Goal: Task Accomplishment & Management: Complete application form

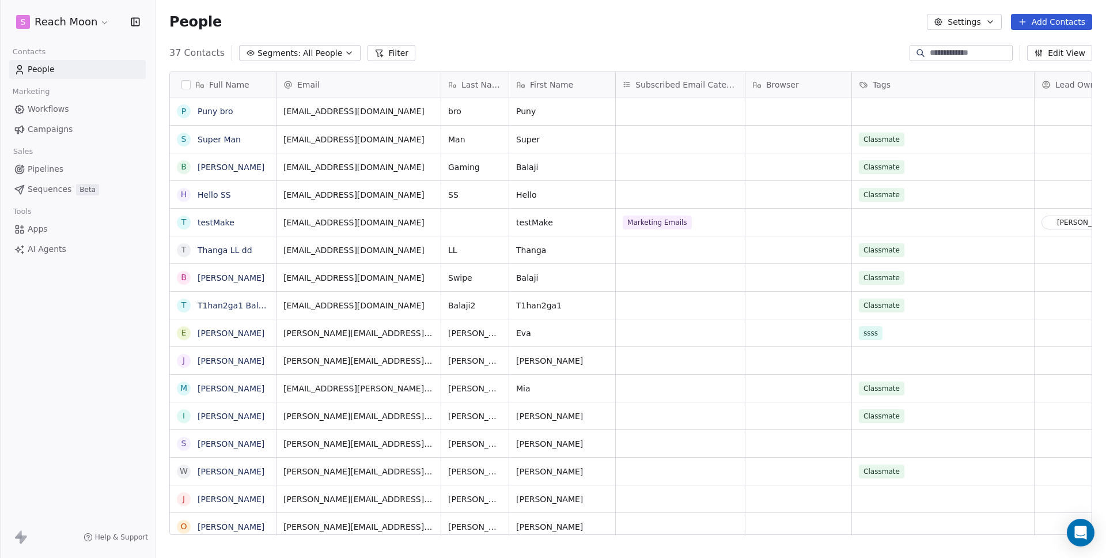
scroll to position [482, 942]
click at [59, 95] on div "Marketing" at bounding box center [77, 92] width 137 height 16
click at [62, 111] on span "Workflows" at bounding box center [48, 109] width 41 height 12
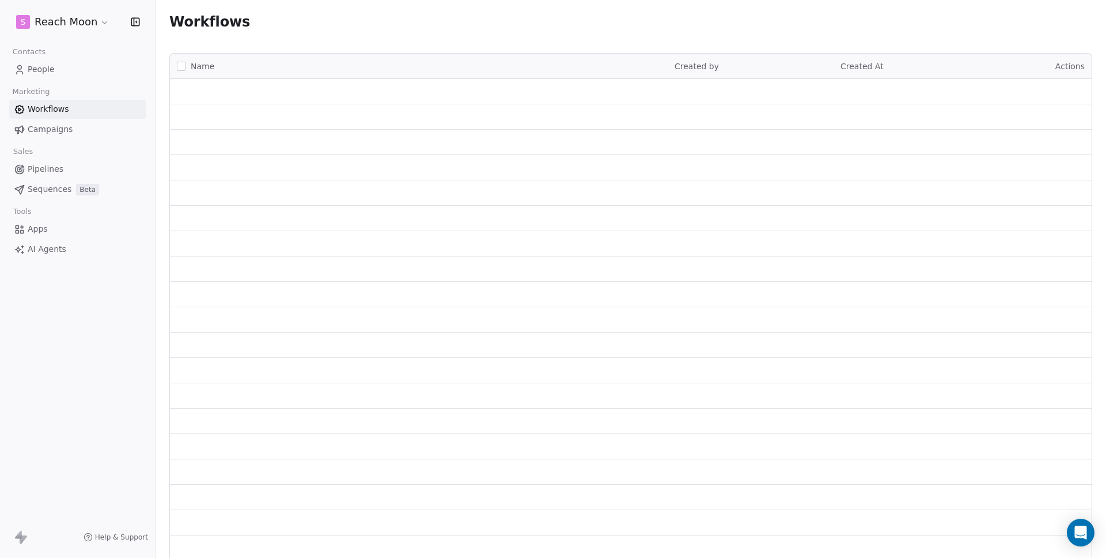
click at [62, 111] on span "Workflows" at bounding box center [48, 109] width 41 height 12
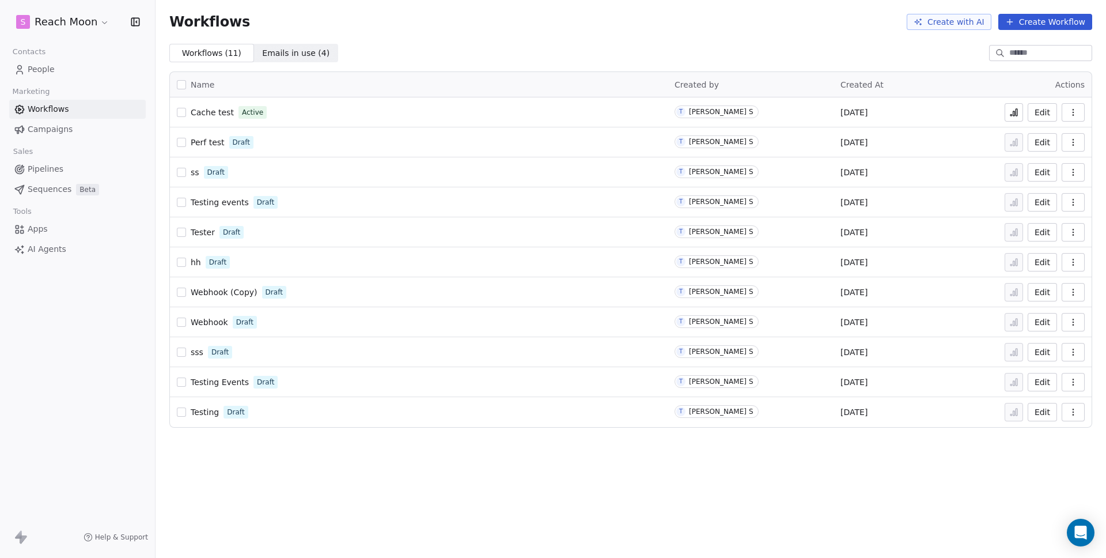
click at [428, 138] on div "Perf test Draft" at bounding box center [419, 142] width 484 height 16
click at [213, 113] on span "Cache test" at bounding box center [212, 112] width 43 height 9
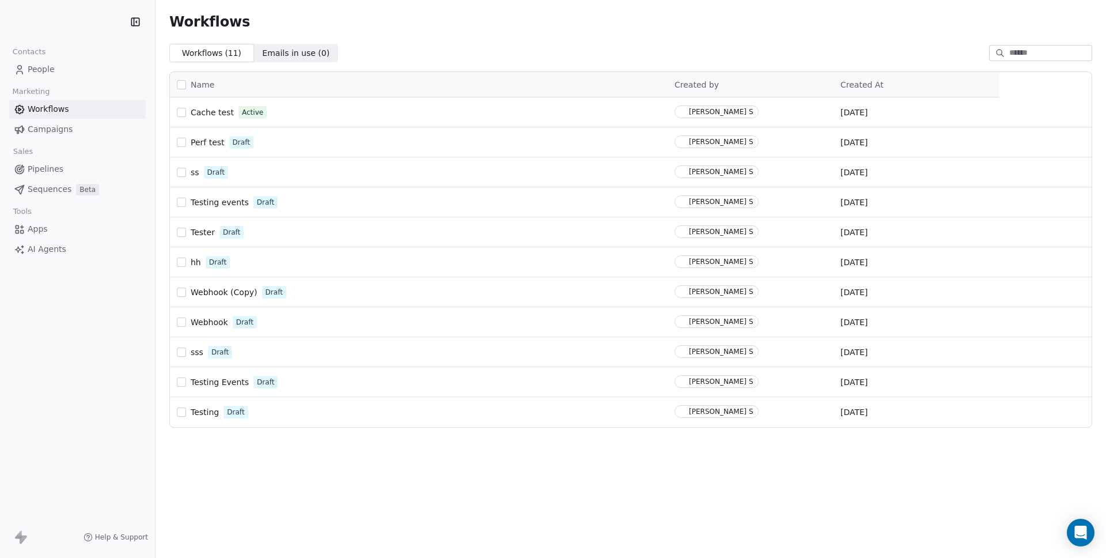
click at [339, 205] on div "Testing events Draft" at bounding box center [419, 202] width 484 height 16
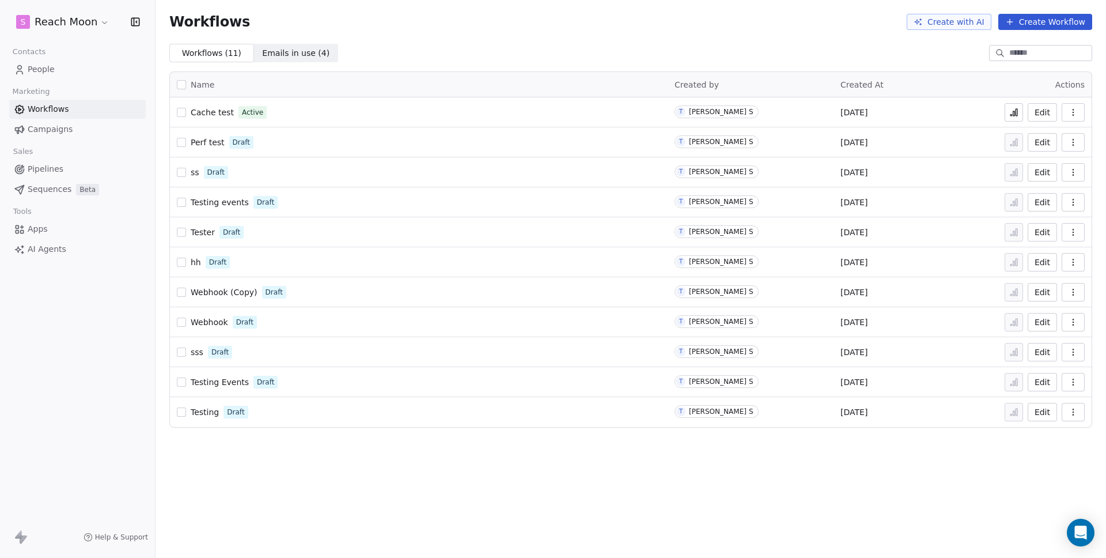
click at [1047, 28] on button "Create Workflow" at bounding box center [1045, 22] width 94 height 16
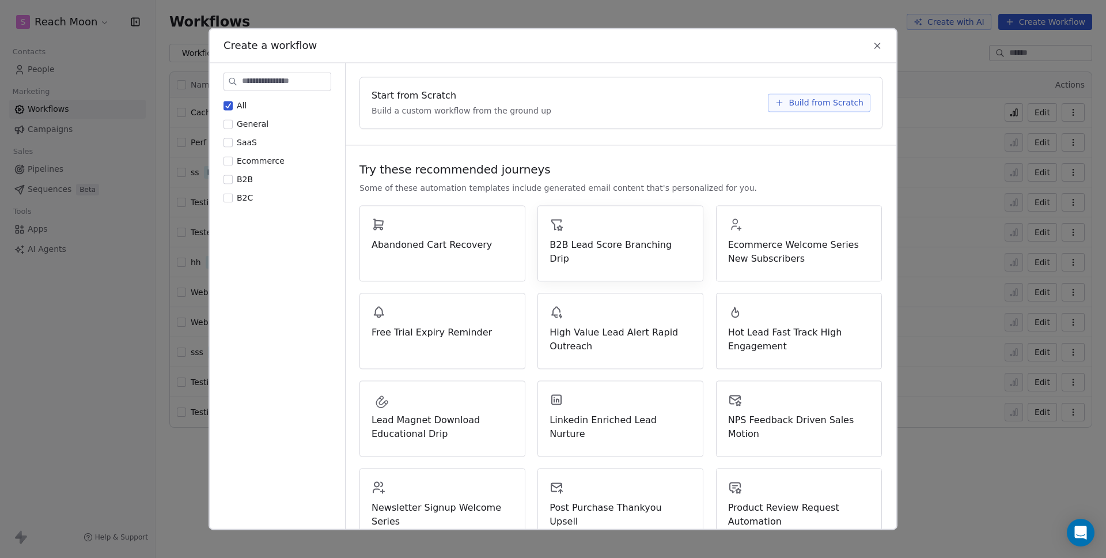
click at [821, 99] on span "Build from Scratch" at bounding box center [826, 103] width 75 height 12
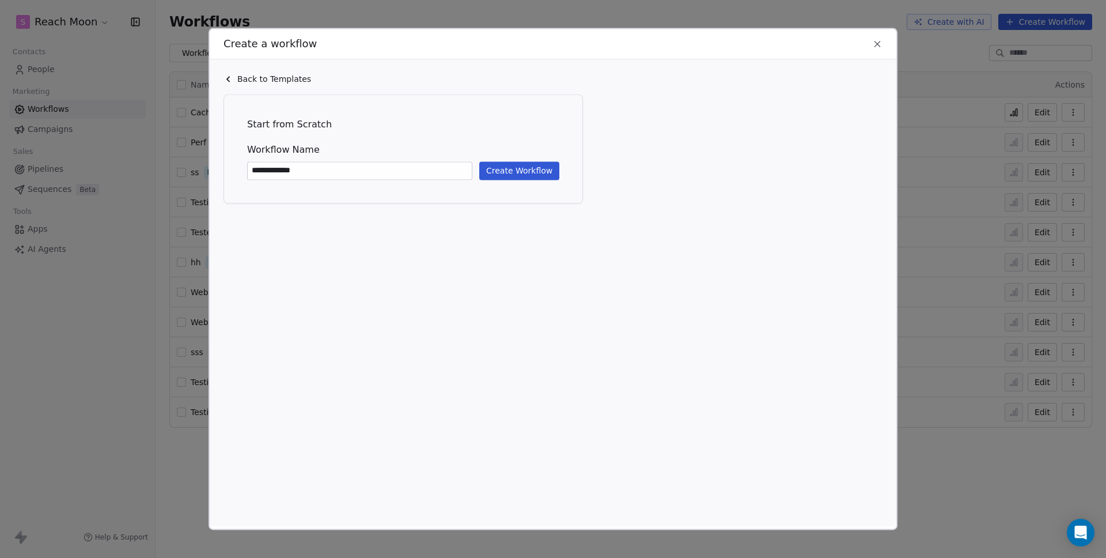
type input "**********"
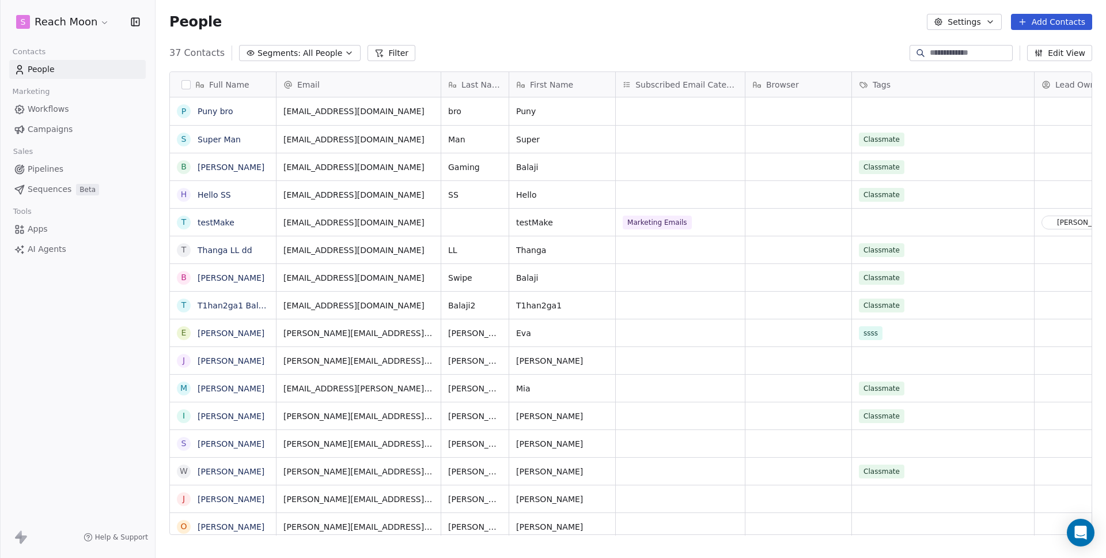
scroll to position [482, 942]
click at [475, 221] on div "grid" at bounding box center [474, 222] width 67 height 27
click at [468, 58] on html "S Reach Moon Contacts People Marketing Workflows Campaigns Sales Pipelines Sequ…" at bounding box center [553, 279] width 1106 height 558
click at [777, 16] on div "People Settings Add Contacts" at bounding box center [630, 22] width 923 height 16
click at [917, 116] on div "grid" at bounding box center [943, 111] width 182 height 28
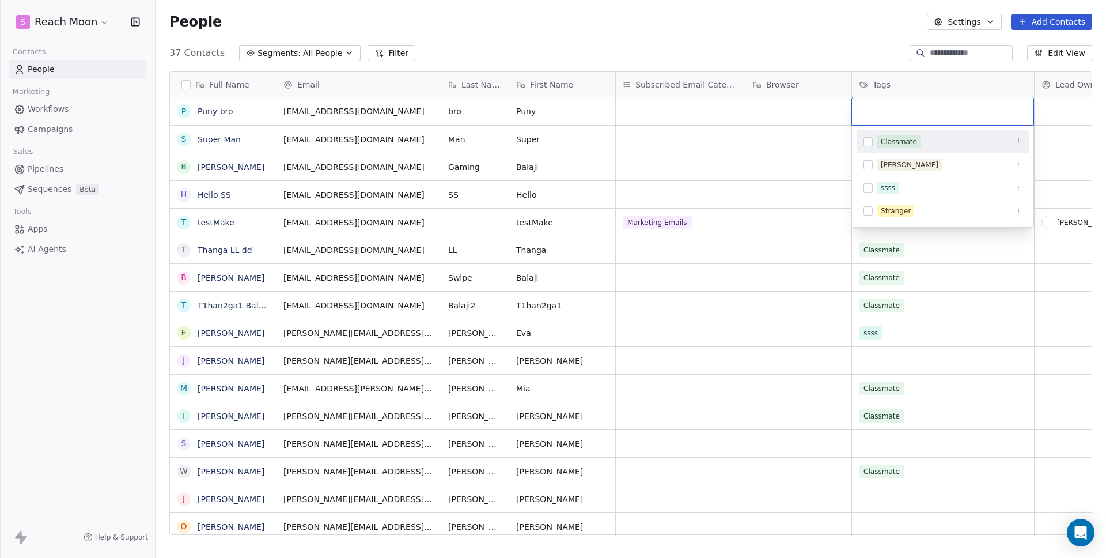
click at [914, 152] on div "Classmate" at bounding box center [943, 141] width 172 height 23
click at [843, 54] on html "S Reach Moon Contacts People Marketing Workflows Campaigns Sales Pipelines Sequ…" at bounding box center [553, 279] width 1106 height 558
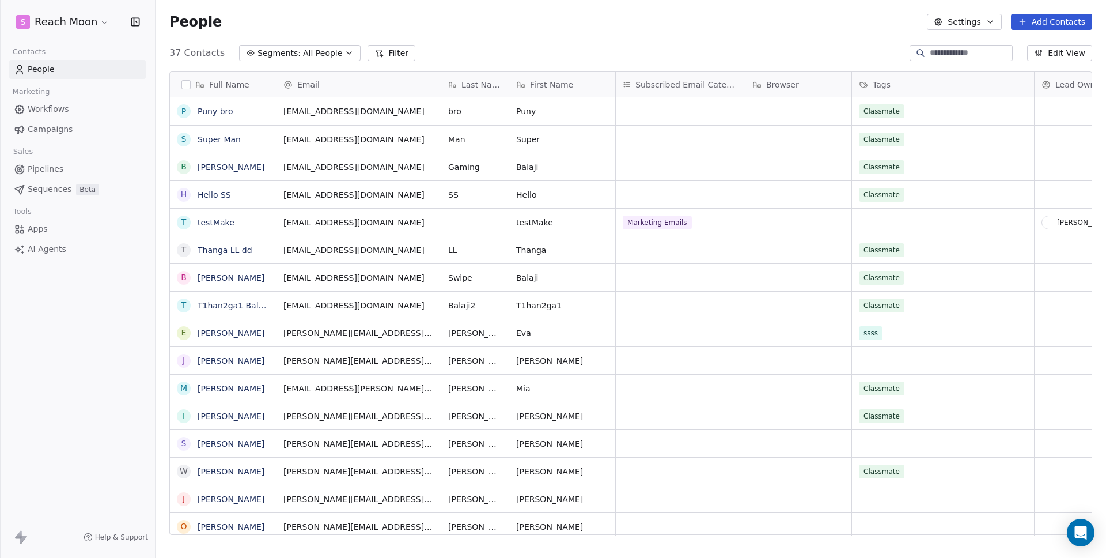
click at [759, 54] on div "37 Contacts Segments: All People Filter Edit View" at bounding box center [631, 53] width 951 height 18
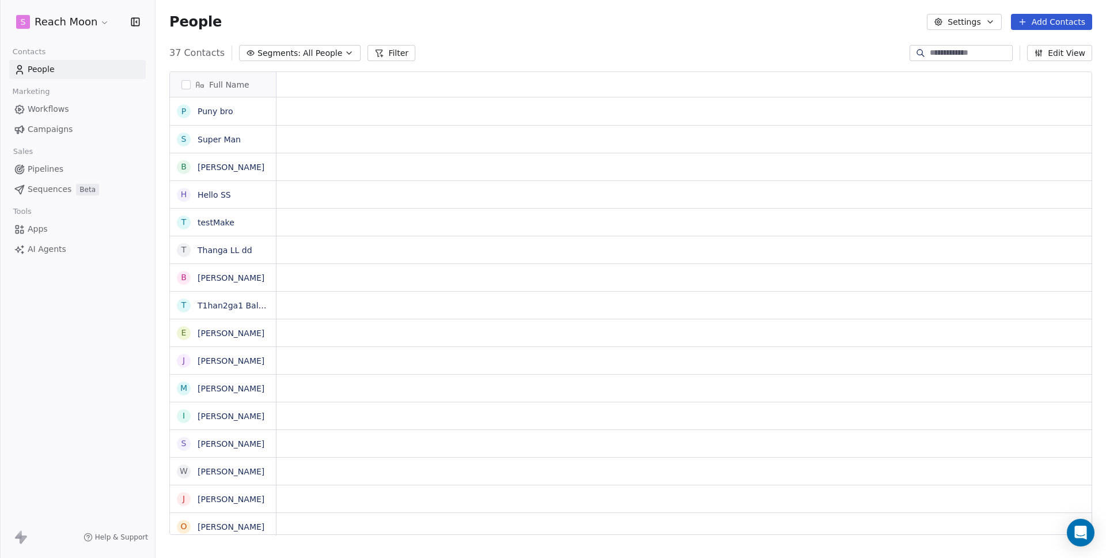
scroll to position [9, 9]
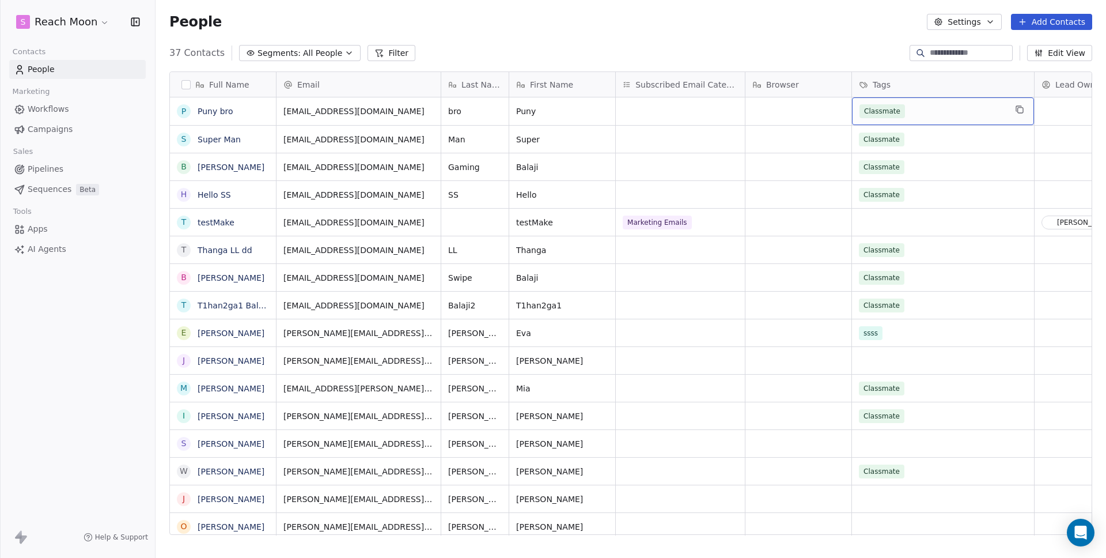
click at [983, 117] on div "Classmate" at bounding box center [932, 111] width 146 height 14
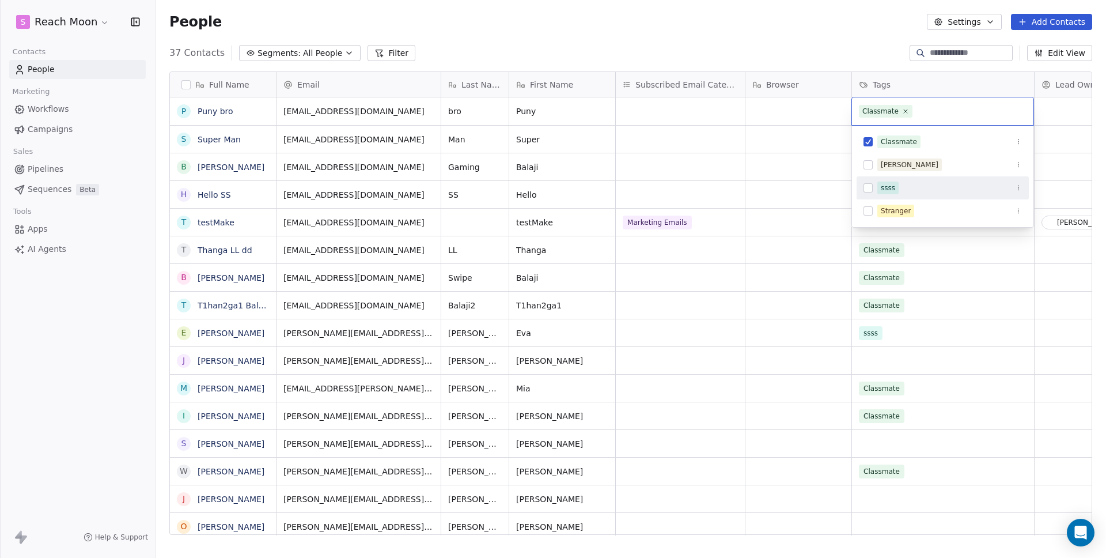
click at [898, 183] on span "ssss" at bounding box center [887, 187] width 21 height 13
click at [896, 206] on div "Stranger" at bounding box center [896, 211] width 30 height 10
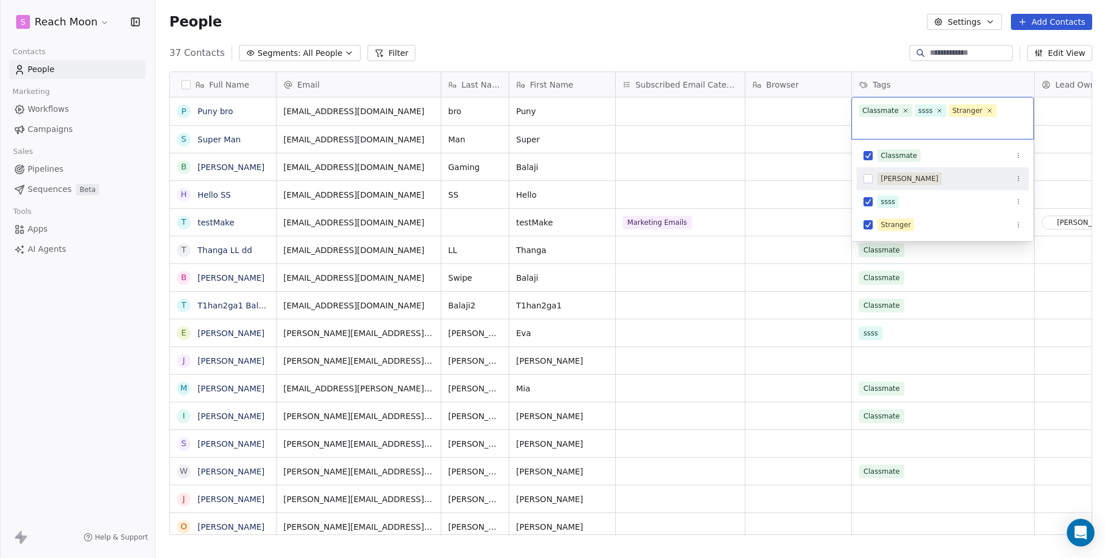
click at [712, 52] on html "S Reach Moon Contacts People Marketing Workflows Campaigns Sales Pipelines Sequ…" at bounding box center [553, 279] width 1106 height 558
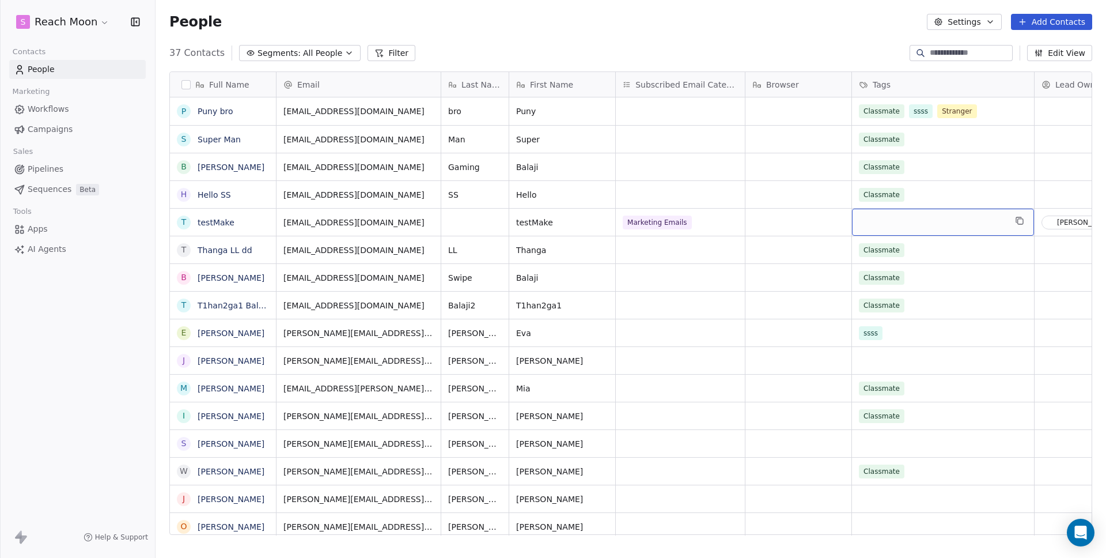
click at [930, 230] on div "grid" at bounding box center [943, 222] width 182 height 27
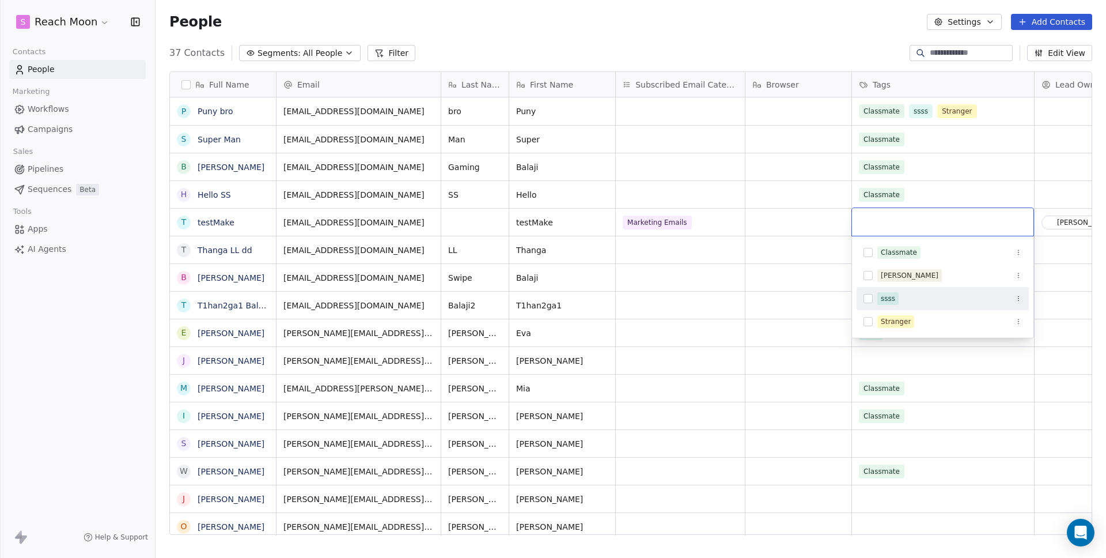
click at [893, 287] on div "ssss" at bounding box center [943, 298] width 172 height 23
click at [722, 21] on html "S Reach Moon Contacts People Marketing Workflows Campaigns Sales Pipelines Sequ…" at bounding box center [553, 279] width 1106 height 558
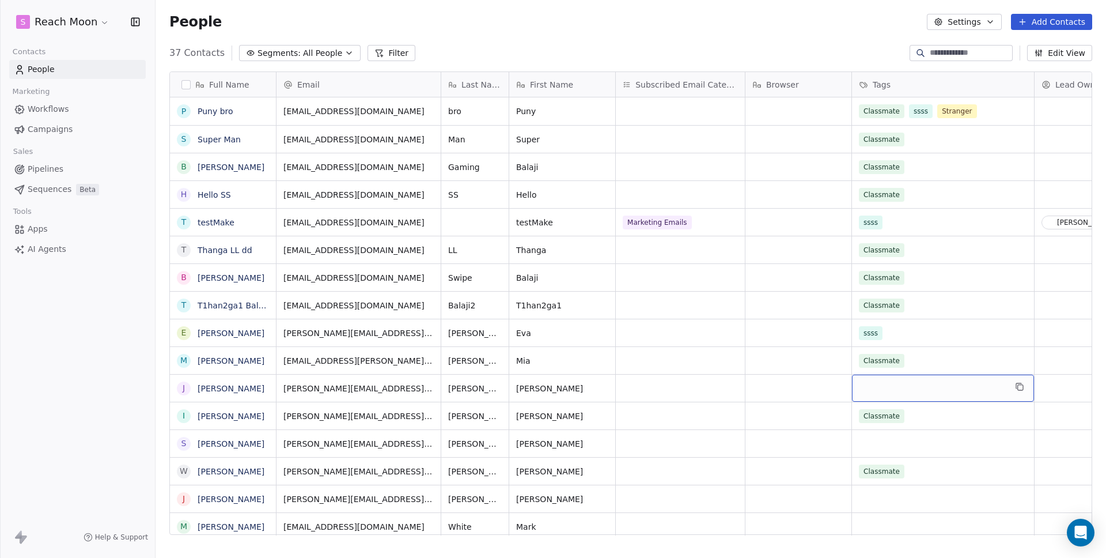
click at [934, 392] on div "grid" at bounding box center [943, 387] width 182 height 27
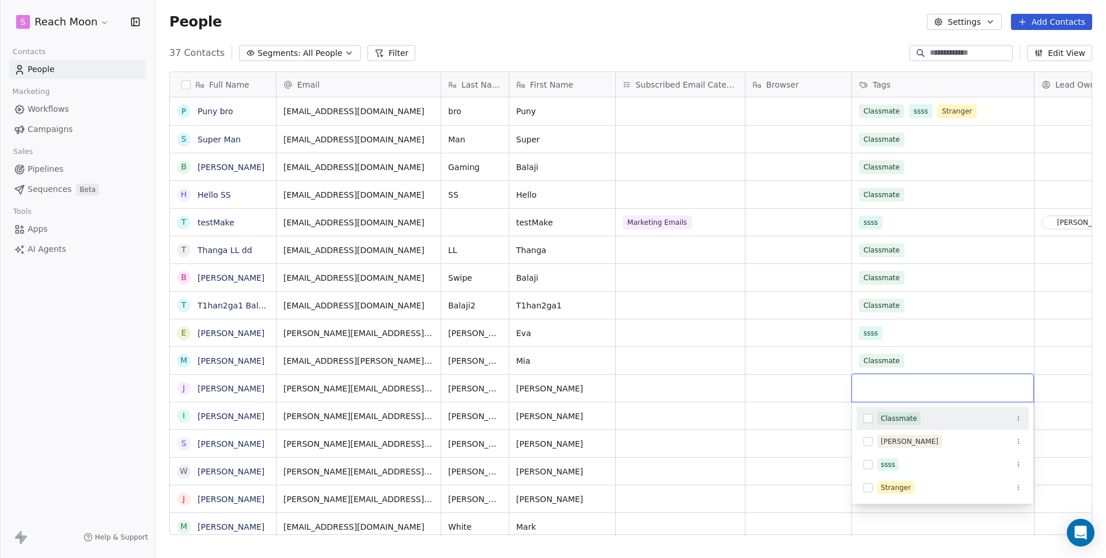
click at [924, 428] on div "Classmate" at bounding box center [943, 418] width 172 height 23
click at [927, 444] on div "[PERSON_NAME]" at bounding box center [949, 441] width 145 height 13
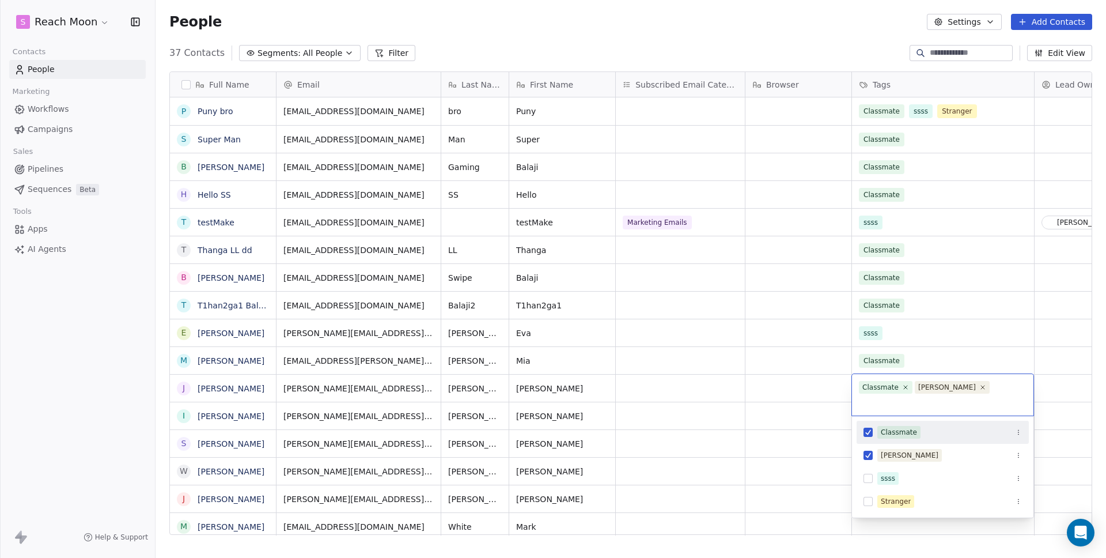
click at [752, 40] on html "S Reach Moon Contacts People Marketing Workflows Campaigns Sales Pipelines Sequ…" at bounding box center [553, 279] width 1106 height 558
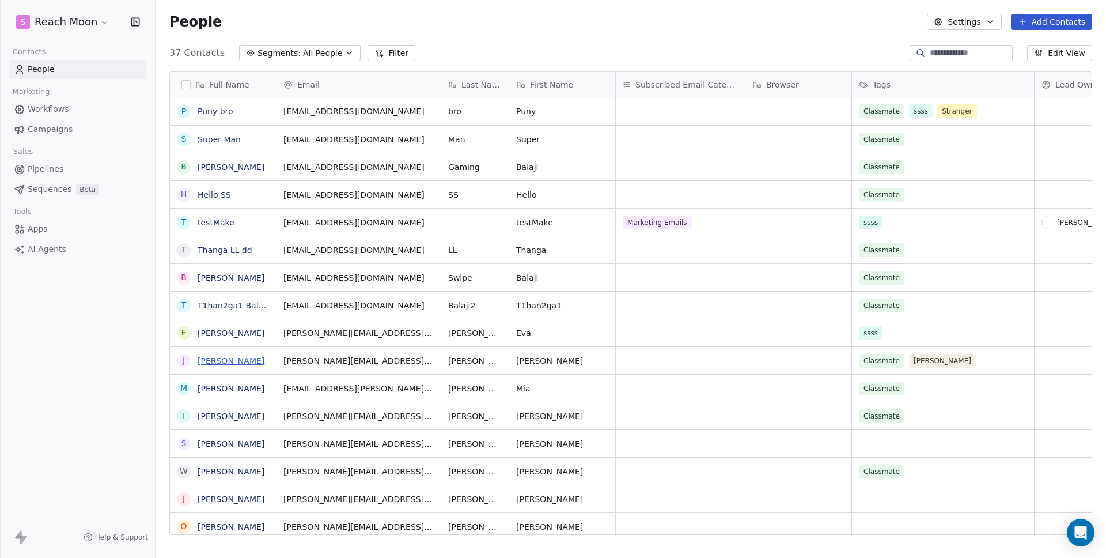
click at [210, 359] on link "Joseph Martinez" at bounding box center [231, 360] width 67 height 9
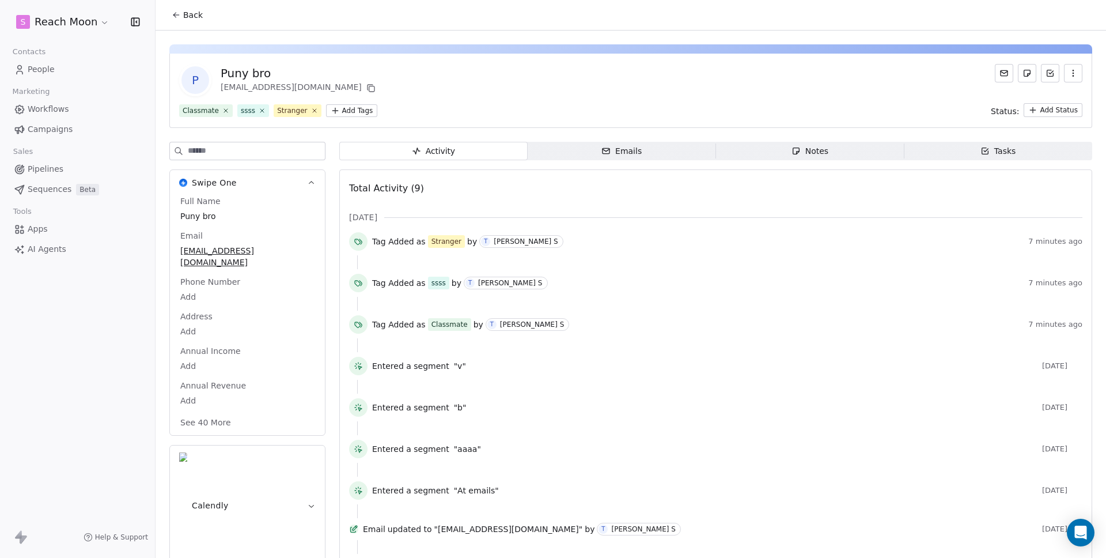
click at [661, 238] on div "Tag Added as Stranger by [PERSON_NAME]" at bounding box center [698, 241] width 652 height 13
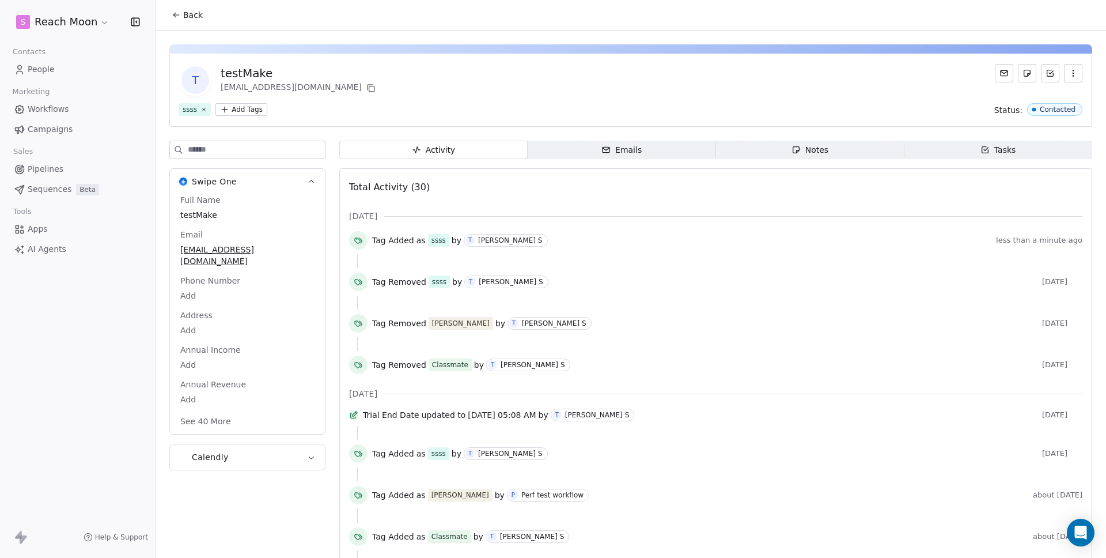
click at [669, 226] on div "[DATE] Tag Added as ssss by [PERSON_NAME] S less than a minute ago Tag Removed …" at bounding box center [715, 294] width 733 height 168
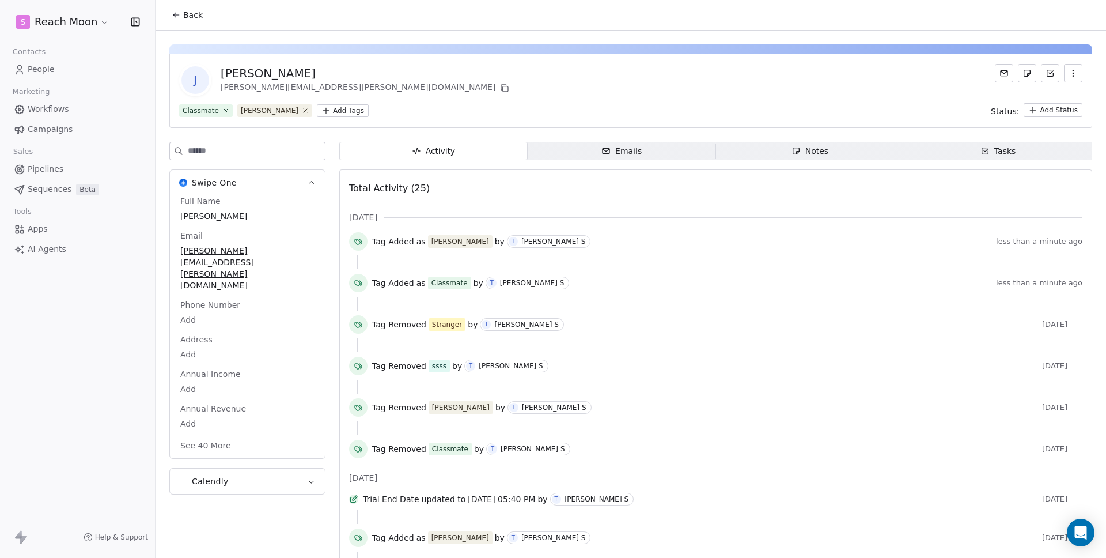
click at [188, 21] on button "Back" at bounding box center [187, 15] width 45 height 21
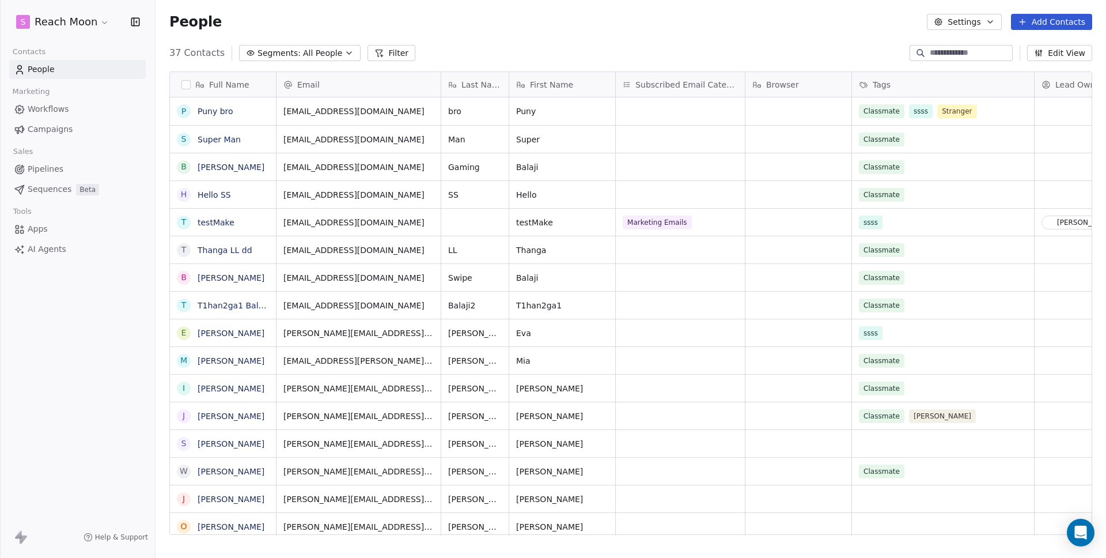
scroll to position [482, 942]
click at [935, 171] on div "Classmate" at bounding box center [932, 167] width 146 height 14
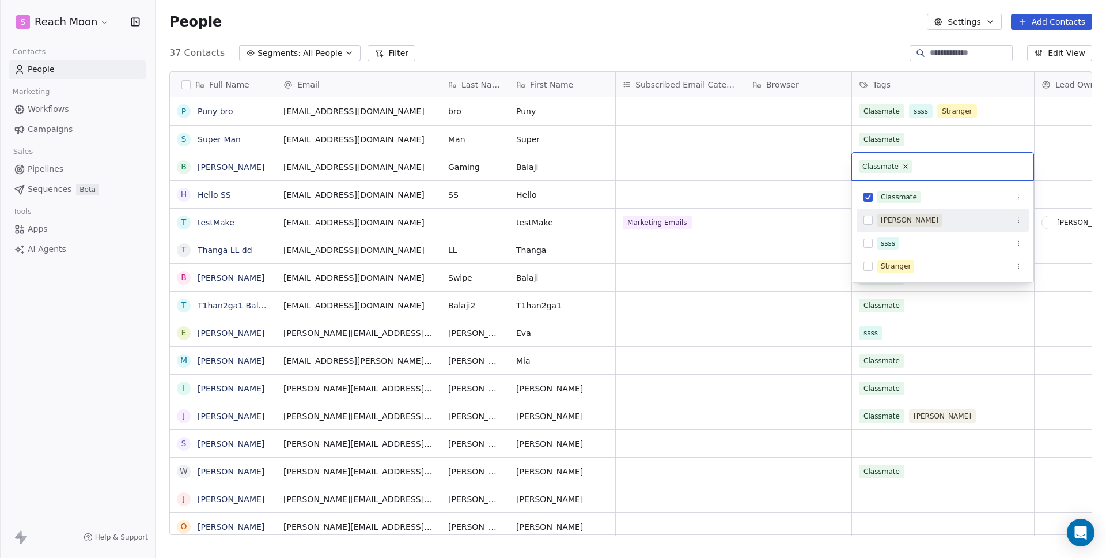
click at [920, 224] on div "Naan Dhaan" at bounding box center [910, 220] width 58 height 10
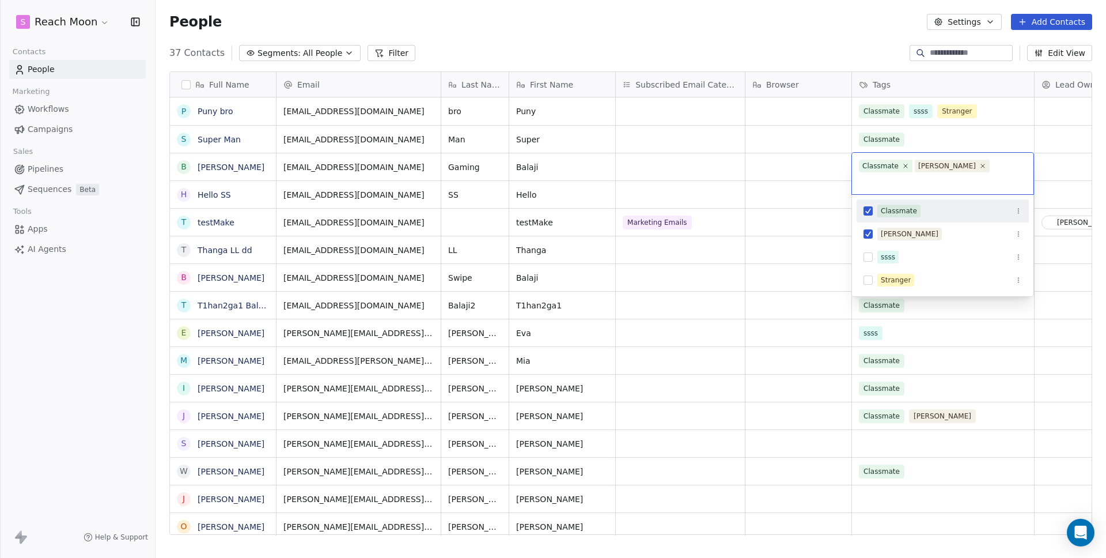
click at [718, 24] on html "S Reach Moon Contacts People Marketing Workflows Campaigns Sales Pipelines Sequ…" at bounding box center [553, 279] width 1106 height 558
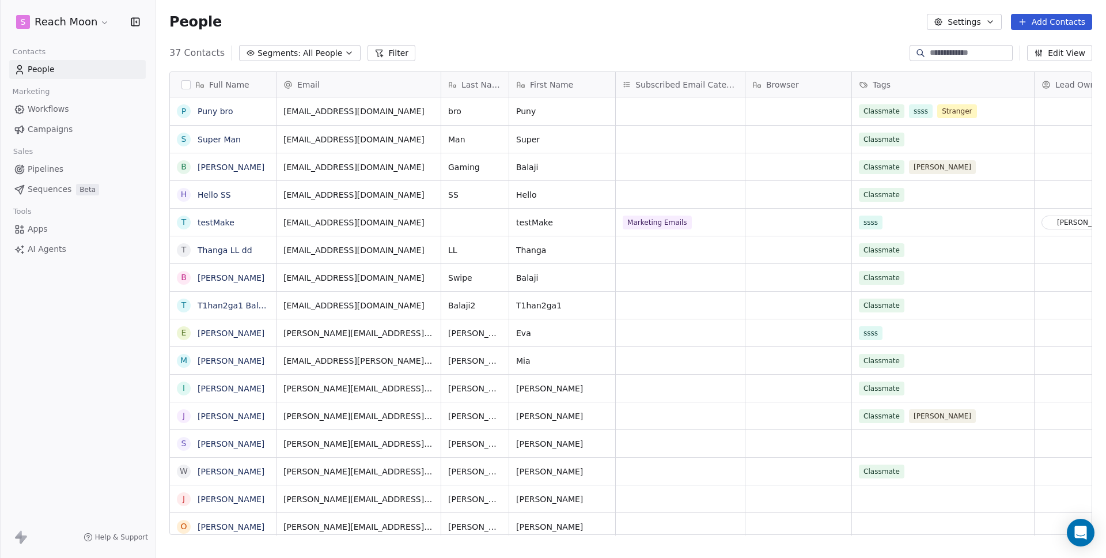
click at [491, 24] on div "People Settings Add Contacts" at bounding box center [630, 22] width 923 height 16
click at [493, 25] on div "People Settings Add Contacts" at bounding box center [630, 22] width 923 height 16
click at [1085, 24] on button "Add Contacts" at bounding box center [1051, 22] width 81 height 16
click at [1052, 47] on span "Create new contact" at bounding box center [1055, 47] width 79 height 12
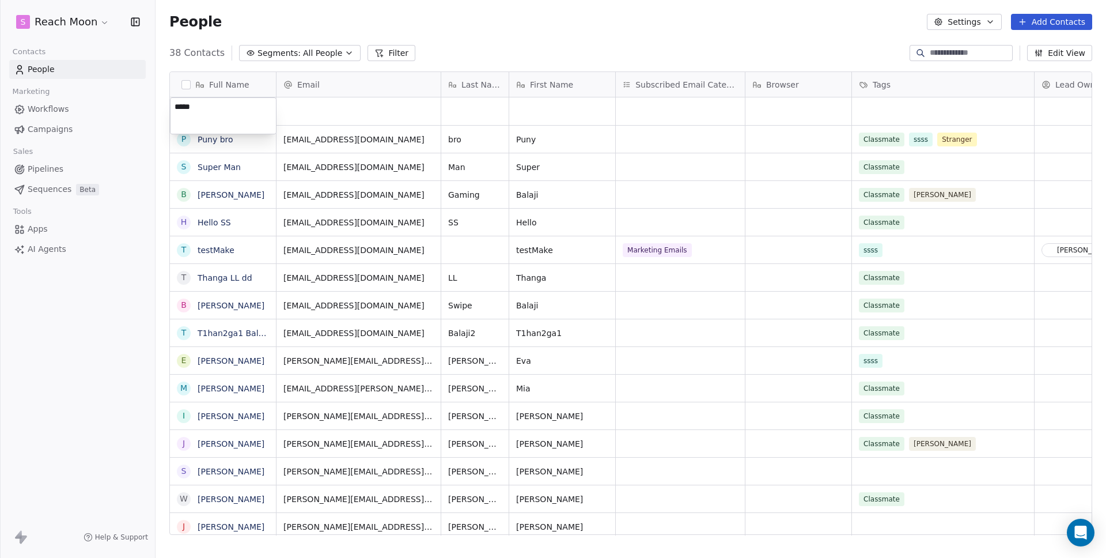
type textarea "******"
click at [279, 108] on html "S Reach Moon Contacts People Marketing Workflows Campaigns Sales Pipelines Sequ…" at bounding box center [553, 279] width 1106 height 558
click at [286, 109] on div "grid" at bounding box center [359, 111] width 164 height 28
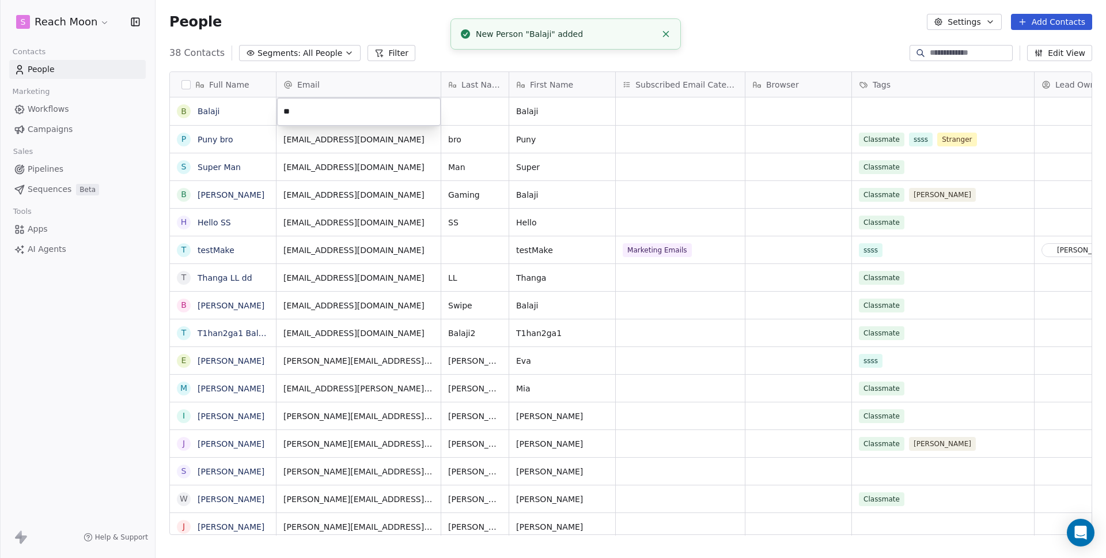
type input "*"
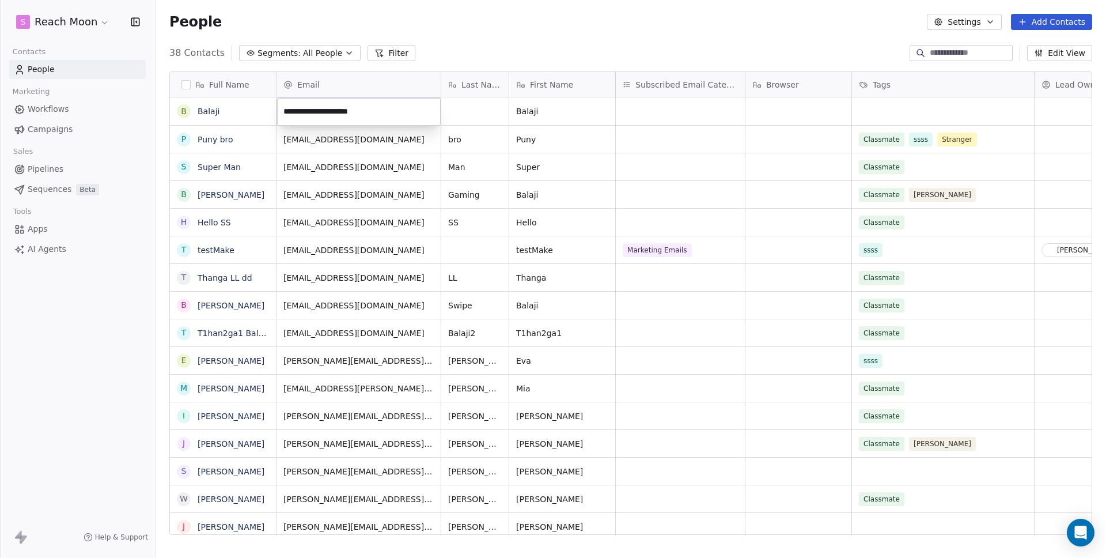
type input "**********"
click at [603, 28] on div "People Settings Add Contacts" at bounding box center [630, 22] width 923 height 16
click at [627, 17] on div "People Settings Add Contacts" at bounding box center [630, 22] width 923 height 16
click at [260, 109] on icon "grid" at bounding box center [262, 110] width 5 height 5
type textarea "*********"
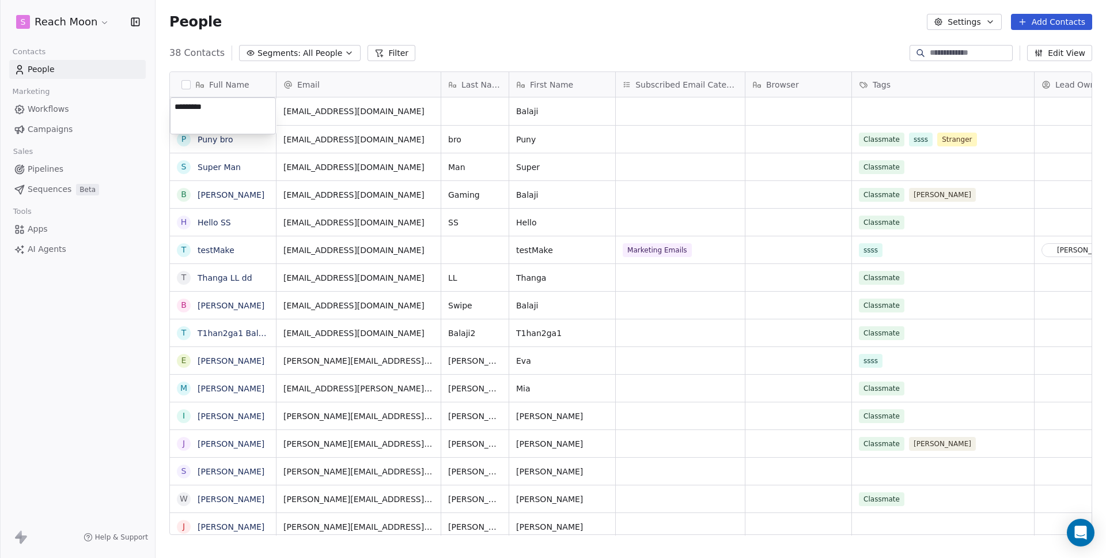
click at [464, 30] on html "S Reach Moon Contacts People Marketing Workflows Campaigns Sales Pipelines Sequ…" at bounding box center [553, 279] width 1106 height 558
click at [217, 107] on link "Balaji rr" at bounding box center [213, 111] width 31 height 9
click at [294, 113] on span "balaji33@swipepages.com" at bounding box center [352, 114] width 137 height 23
click at [319, 220] on html "S Reach Moon Contacts People Marketing Workflows Campaigns Sales Pipelines Sequ…" at bounding box center [553, 279] width 1106 height 558
click at [226, 306] on link "Balaji Swipe" at bounding box center [231, 305] width 67 height 9
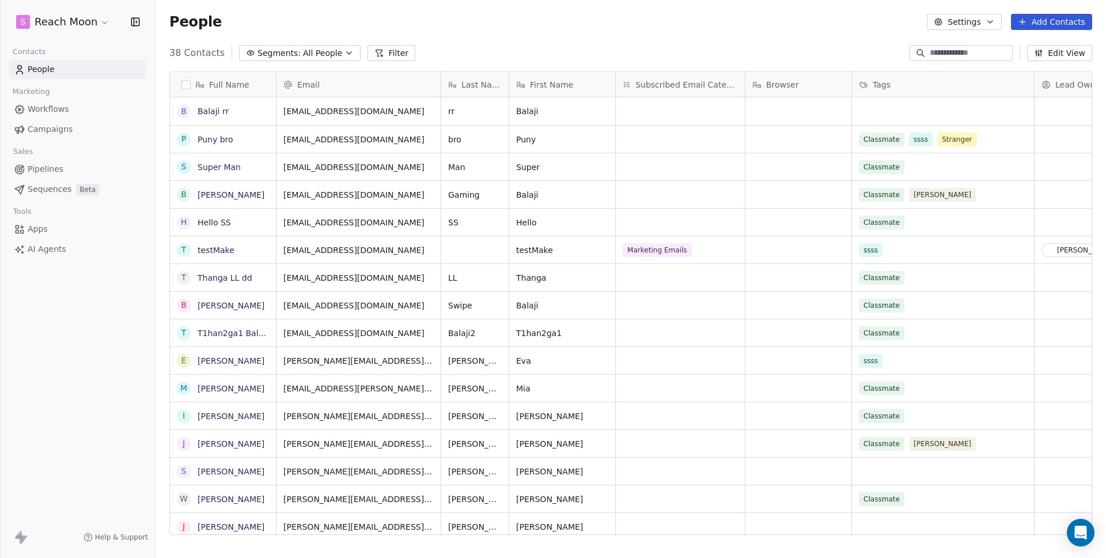
scroll to position [482, 942]
click at [251, 306] on div "B Balaji Swipe" at bounding box center [231, 304] width 123 height 27
type textarea "**********"
click at [492, 26] on html "S Reach Moon Contacts People Marketing Workflows Campaigns Sales Pipelines Sequ…" at bounding box center [553, 279] width 1106 height 558
click at [241, 250] on span "testMake" at bounding box center [223, 250] width 50 height 12
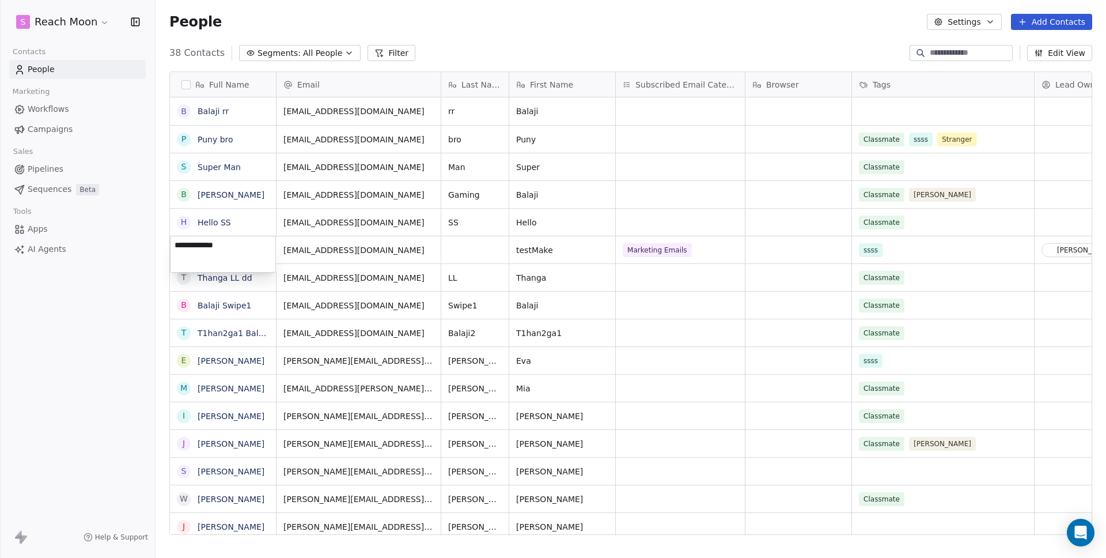
type textarea "**********"
click at [608, 25] on html "S Reach Moon Contacts People Marketing Workflows Campaigns Sales Pipelines Sequ…" at bounding box center [553, 279] width 1106 height 558
click at [232, 249] on link "testMakewseasd" at bounding box center [231, 249] width 67 height 9
click at [262, 244] on div "t testMakewseasd" at bounding box center [231, 249] width 123 height 27
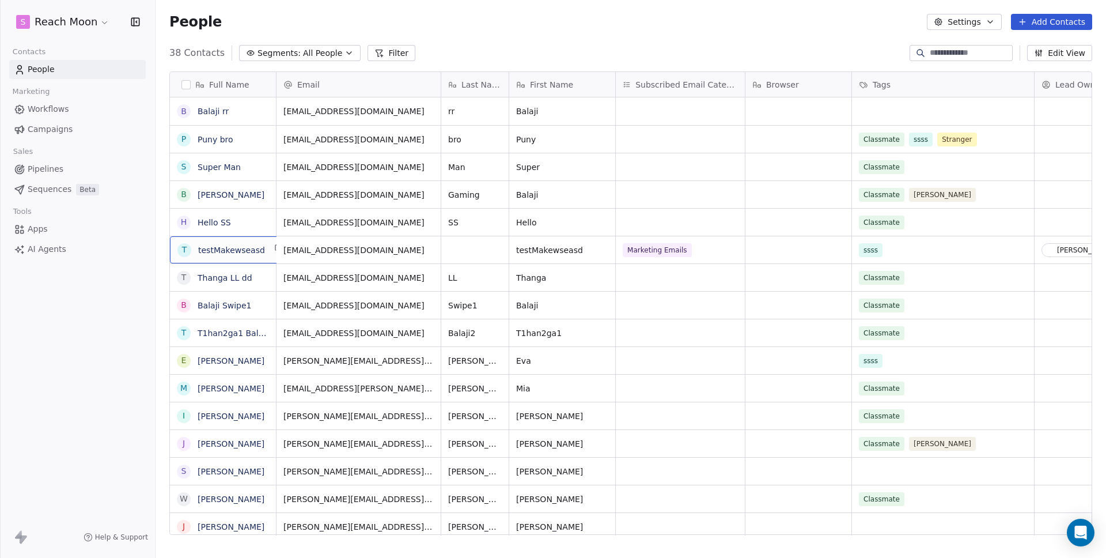
click at [262, 244] on div "t testMakewseasd" at bounding box center [231, 249] width 123 height 27
click at [251, 260] on div "t testMakewseasd" at bounding box center [231, 249] width 123 height 27
type textarea "**********"
click at [507, 26] on html "S Reach Moon Contacts People Marketing Workflows Campaigns Sales Pipelines Sequ…" at bounding box center [553, 279] width 1106 height 558
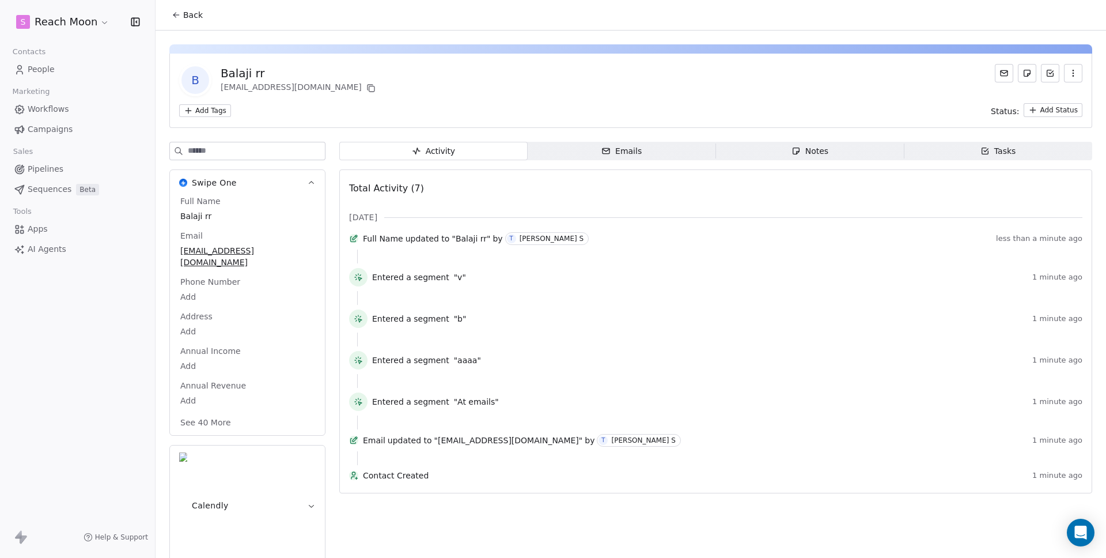
click at [752, 244] on div "Full Name updated to "Balaji rr" by [PERSON_NAME]" at bounding box center [677, 238] width 628 height 13
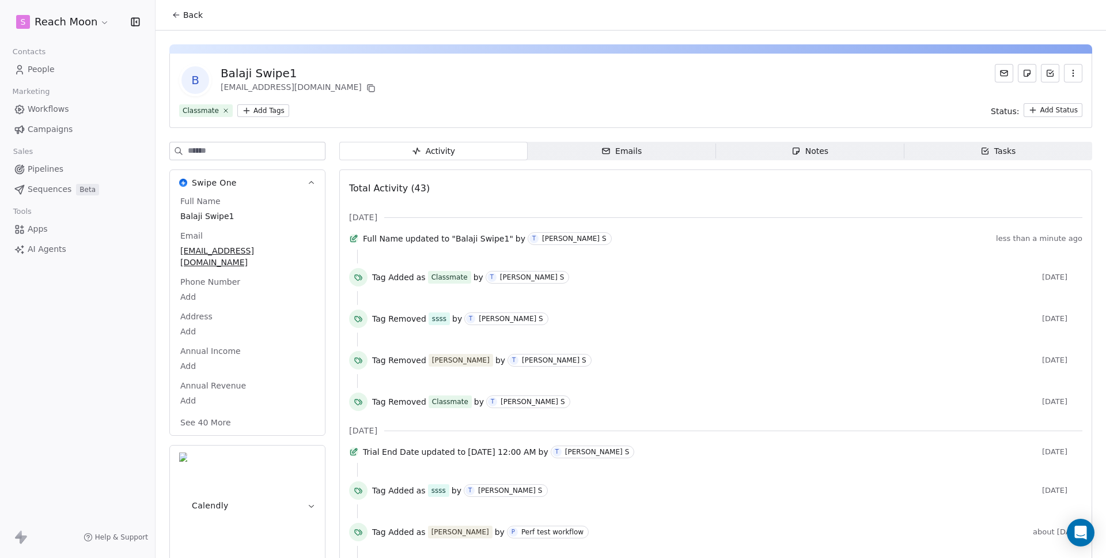
click at [482, 244] on span ""Balaji Swipe1"" at bounding box center [482, 239] width 61 height 12
